Goal: Navigation & Orientation: Understand site structure

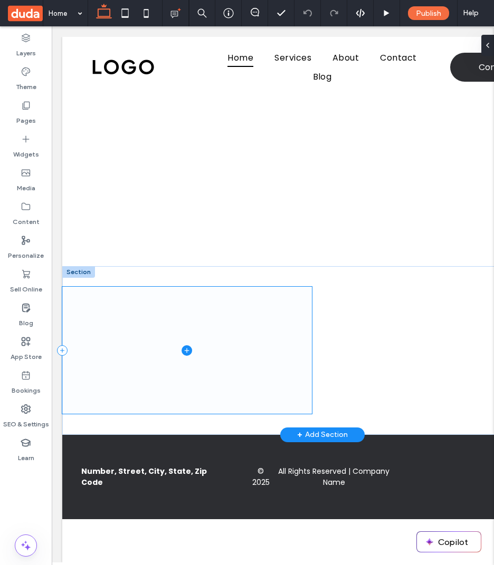
click at [232, 312] on span at bounding box center [186, 350] width 249 height 127
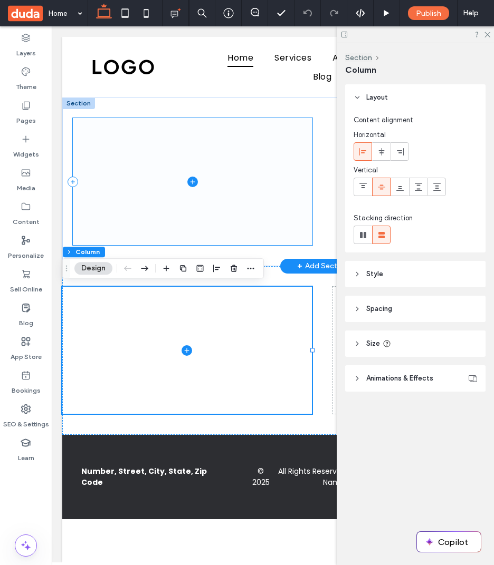
drag, startPoint x: 170, startPoint y: 198, endPoint x: 191, endPoint y: 201, distance: 20.8
click at [179, 194] on span at bounding box center [192, 181] width 239 height 127
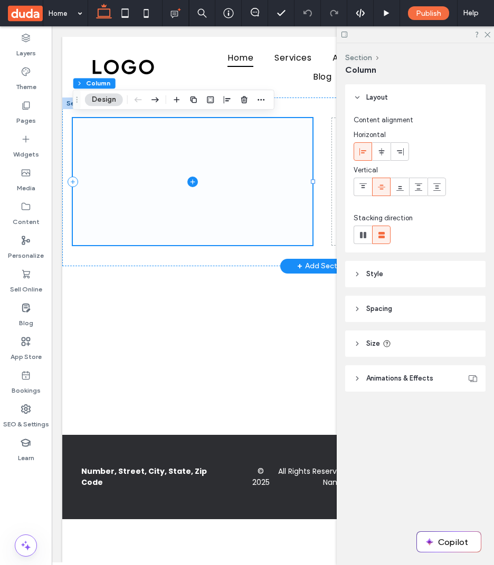
click at [190, 202] on span at bounding box center [192, 181] width 239 height 127
click at [190, 201] on span at bounding box center [192, 181] width 239 height 127
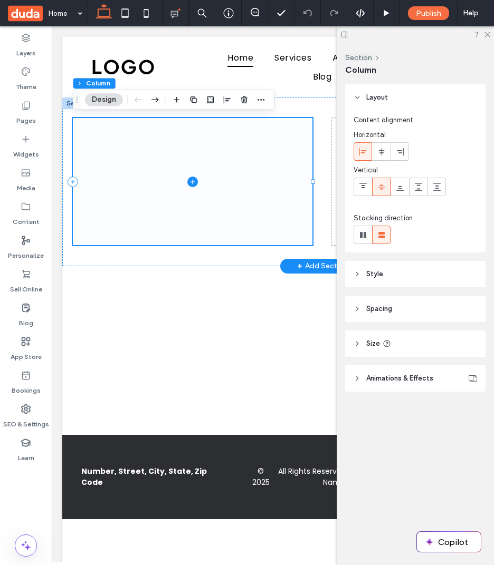
click at [190, 201] on span at bounding box center [192, 181] width 239 height 127
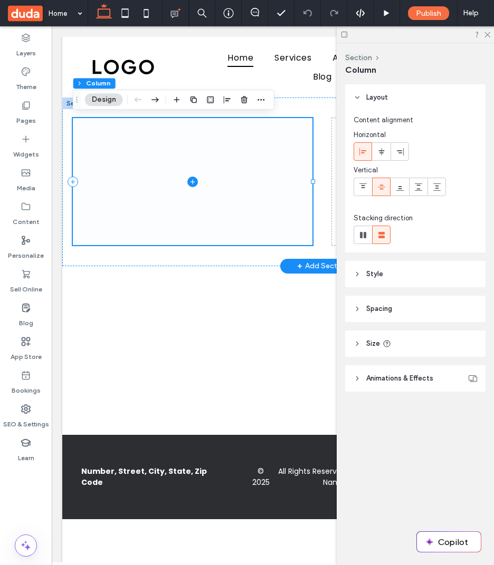
click at [190, 201] on span at bounding box center [192, 181] width 239 height 127
